Goal: Task Accomplishment & Management: Manage account settings

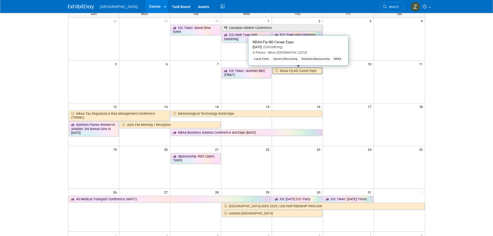
click at [299, 71] on link "NDAA Fly-ND Career Expo" at bounding box center [298, 71] width 50 height 7
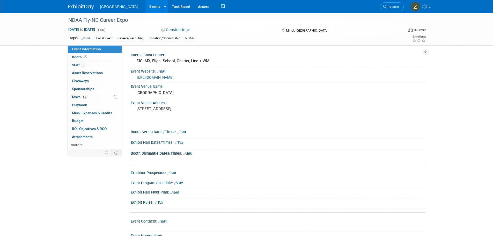
click at [170, 30] on button "Considering" at bounding box center [175, 29] width 32 height 5
click at [180, 53] on link "Not Going" at bounding box center [180, 52] width 41 height 7
click at [95, 95] on link "6% Tasks 6%" at bounding box center [95, 97] width 54 height 8
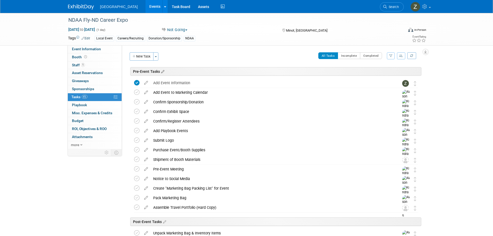
click at [162, 72] on icon at bounding box center [162, 71] width 4 height 5
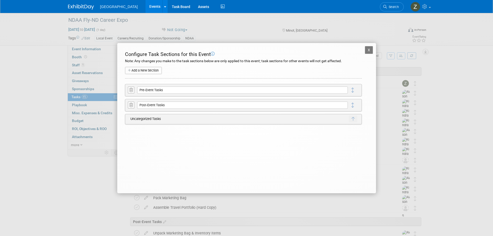
click at [133, 91] on button at bounding box center [131, 89] width 6 height 7
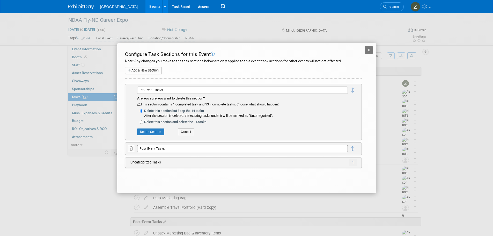
click at [154, 147] on input "Post-Event Tasks" at bounding box center [242, 148] width 211 height 7
click at [153, 146] on input "Post-Event Tasks" at bounding box center [242, 148] width 211 height 7
click at [143, 123] on input "Delete this section and delete the 14 tasks" at bounding box center [141, 121] width 3 height 3
radio input "true"
click at [145, 133] on button "Delete Section" at bounding box center [150, 131] width 27 height 7
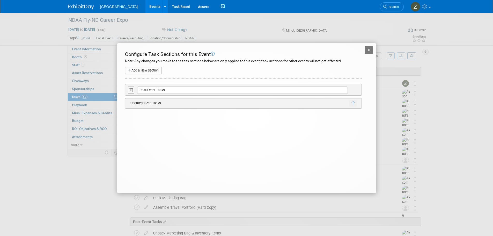
click at [130, 91] on icon at bounding box center [130, 90] width 3 height 4
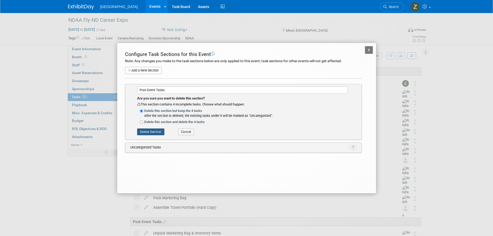
click at [151, 131] on button "Delete Section" at bounding box center [150, 131] width 27 height 7
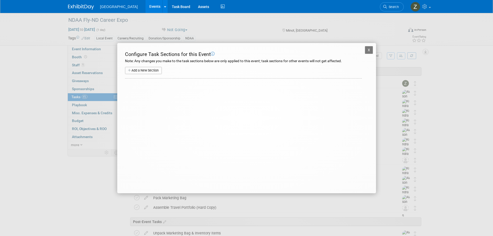
click at [150, 71] on button "Add a New Section" at bounding box center [143, 70] width 37 height 7
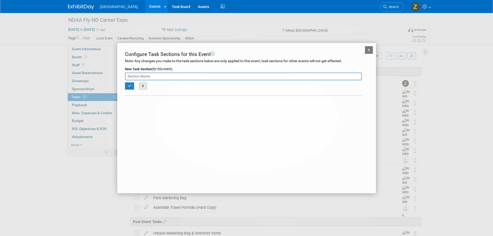
drag, startPoint x: 143, startPoint y: 84, endPoint x: 214, endPoint y: 83, distance: 70.9
click at [144, 84] on button "X" at bounding box center [143, 85] width 8 height 7
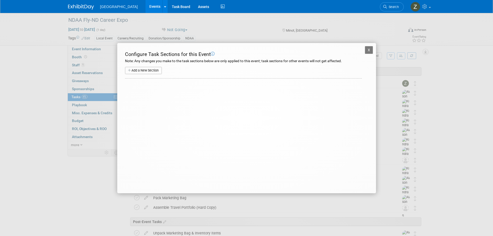
click at [369, 53] on button "X" at bounding box center [369, 50] width 8 height 8
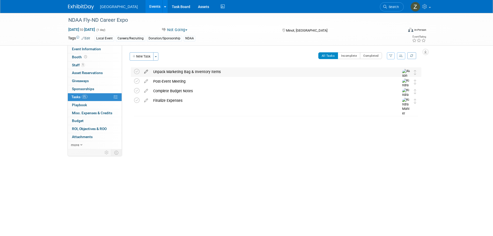
click at [147, 70] on icon at bounding box center [146, 70] width 9 height 6
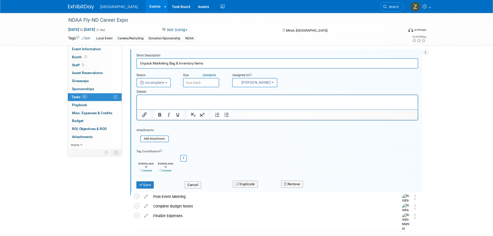
scroll to position [34, 0]
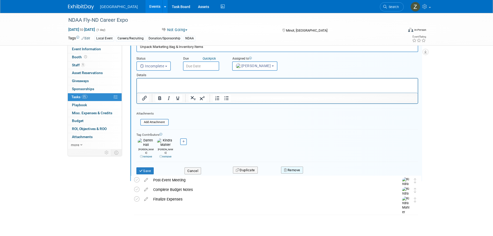
click at [288, 166] on button "Remove" at bounding box center [292, 169] width 22 height 7
click at [322, 170] on link "Yes" at bounding box center [321, 174] width 15 height 8
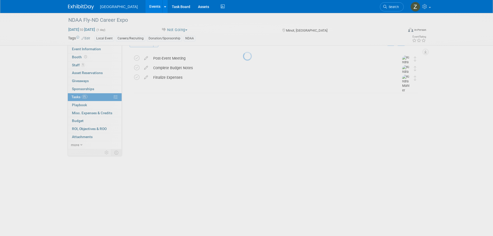
scroll to position [0, 0]
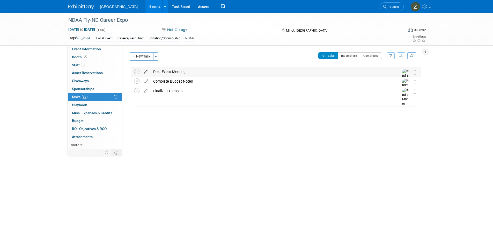
click at [146, 72] on icon at bounding box center [146, 70] width 9 height 6
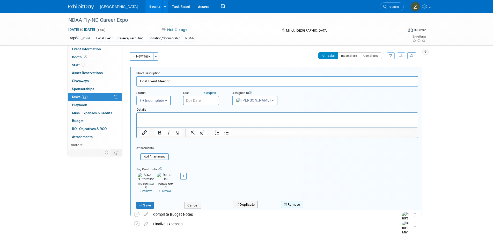
click at [290, 201] on button "Remove" at bounding box center [292, 204] width 22 height 7
click at [320, 202] on div "Yes No" at bounding box center [327, 208] width 41 height 13
click at [319, 204] on link "Yes" at bounding box center [321, 208] width 15 height 8
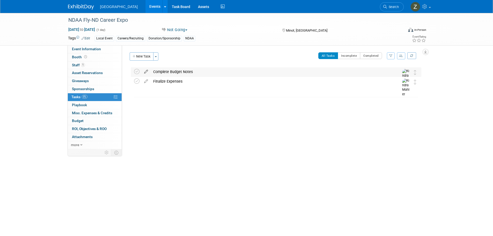
click at [146, 70] on icon at bounding box center [146, 70] width 9 height 6
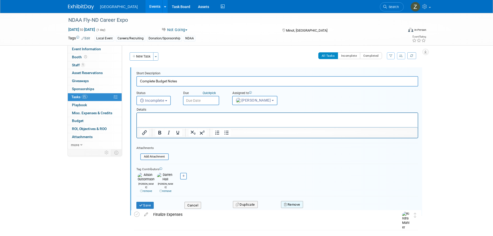
click at [297, 201] on button "Remove" at bounding box center [292, 204] width 22 height 7
click at [322, 204] on link "Yes" at bounding box center [321, 208] width 15 height 8
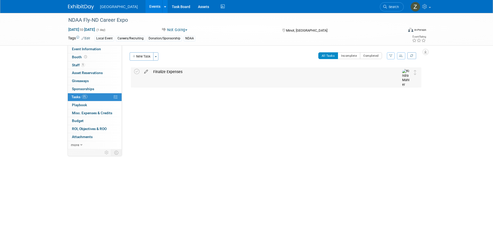
click at [144, 72] on icon at bounding box center [146, 70] width 9 height 6
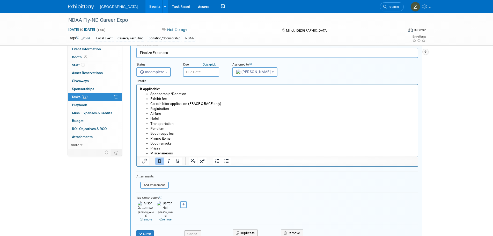
scroll to position [63, 0]
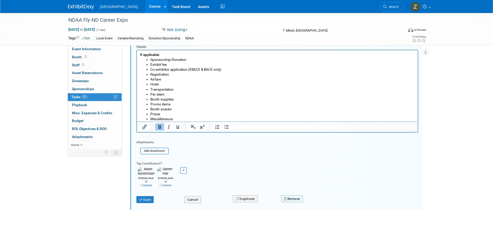
click at [290, 195] on button "Remove" at bounding box center [292, 198] width 22 height 7
click at [320, 200] on link "Yes" at bounding box center [321, 203] width 15 height 8
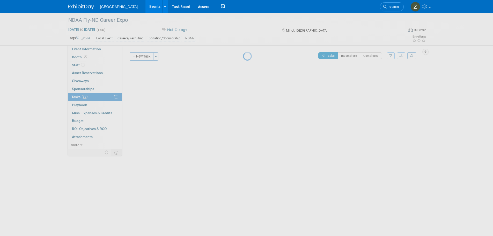
scroll to position [0, 0]
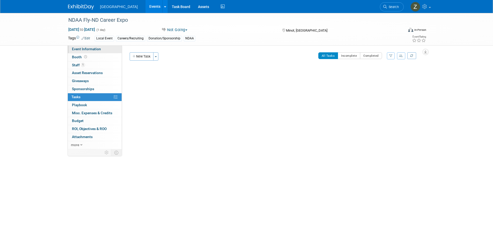
click at [101, 50] on link "Event Information" at bounding box center [95, 49] width 54 height 8
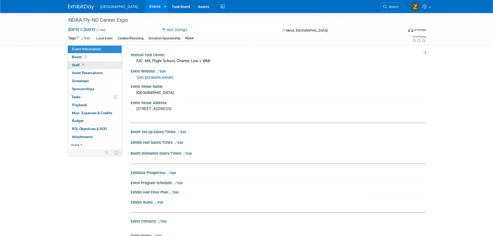
click at [99, 65] on link "1 Staff 1" at bounding box center [95, 65] width 54 height 8
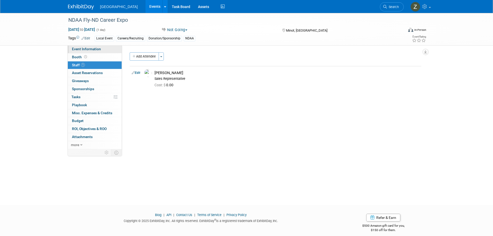
click at [103, 52] on link "Event Information" at bounding box center [95, 49] width 54 height 8
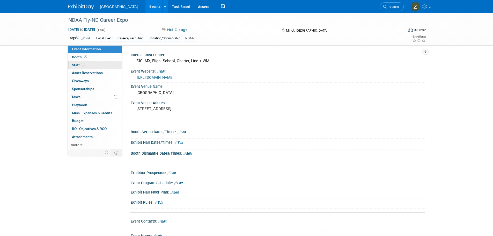
click at [85, 67] on link "1 Staff 1" at bounding box center [95, 65] width 54 height 8
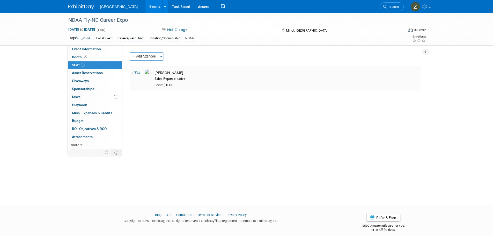
click at [136, 72] on link "Edit" at bounding box center [136, 73] width 9 height 4
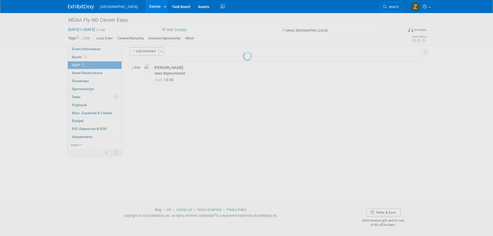
select select "46dfbebf-d910-4b9a-9ffb-b10e6fbb010d"
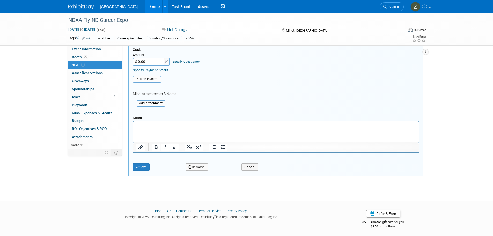
scroll to position [94, 0]
click at [198, 165] on button "Remove" at bounding box center [197, 165] width 22 height 7
click at [226, 171] on link "Yes" at bounding box center [224, 170] width 15 height 8
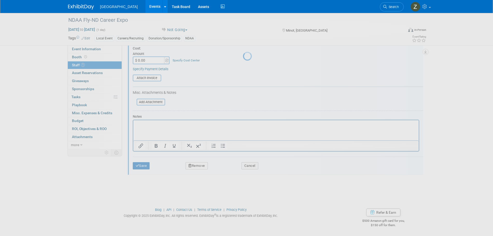
scroll to position [5, 0]
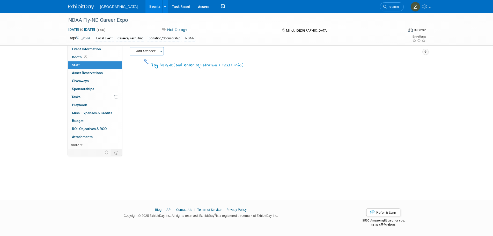
click at [148, 6] on link "Events" at bounding box center [154, 6] width 19 height 13
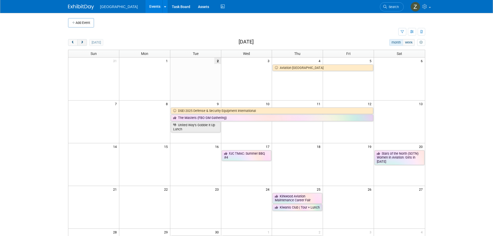
click at [85, 44] on button "next" at bounding box center [82, 42] width 10 height 7
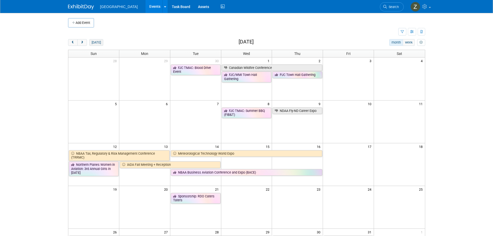
click at [93, 41] on button "[DATE]" at bounding box center [96, 42] width 14 height 7
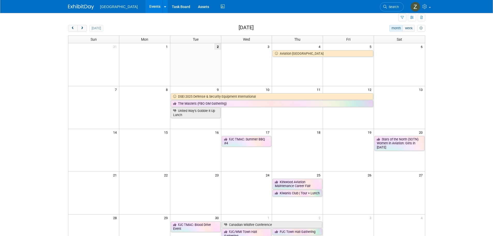
scroll to position [26, 0]
